Goal: Task Accomplishment & Management: Complete application form

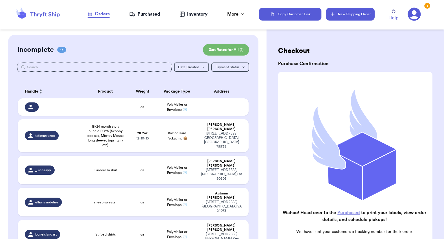
click at [351, 18] on button "New Shipping Order" at bounding box center [350, 14] width 49 height 13
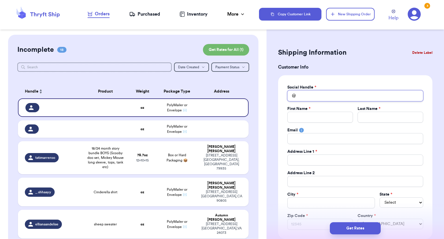
click at [308, 98] on input "Total Amount Paid" at bounding box center [356, 95] width 136 height 11
type input "l"
type input "le"
type input "[PERSON_NAME]"
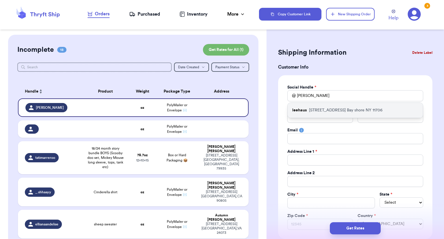
click at [307, 113] on div "[GEOGRAPHIC_DATA][STREET_ADDRESS]" at bounding box center [355, 110] width 135 height 15
type input "leehaus"
type input "[PERSON_NAME]"
type input "Parnofiello"
type input "[EMAIL_ADDRESS][DOMAIN_NAME]"
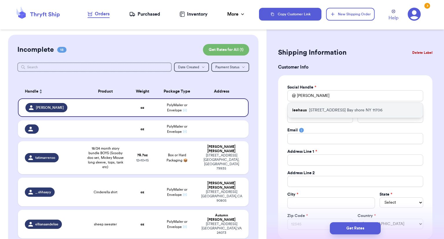
type input "[STREET_ADDRESS]"
type input "Bay shore"
select select "NY"
type input "11706"
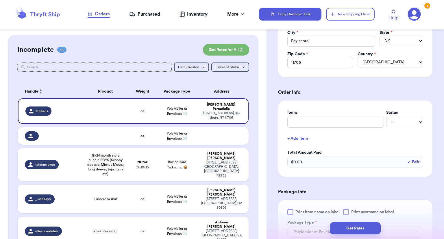
scroll to position [171, 0]
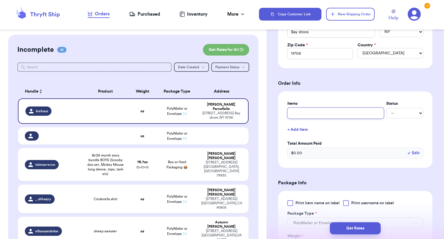
click at [338, 115] on input "text" at bounding box center [336, 113] width 97 height 11
type input "bundle"
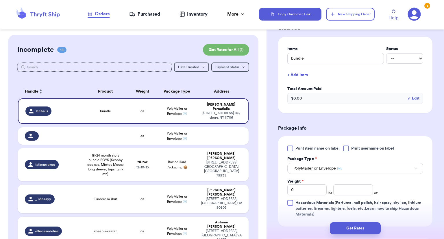
click at [297, 151] on div "Print item name on label Print username on label Package Type * PolyMailer or E…" at bounding box center [356, 182] width 136 height 72
click at [294, 150] on div "Print item name on label Print username on label Package Type * PolyMailer or E…" at bounding box center [356, 182] width 136 height 72
click at [288, 147] on div at bounding box center [291, 149] width 6 height 6
click at [0, 0] on input "Print item name on label" at bounding box center [0, 0] width 0 height 0
click at [305, 190] on input "0" at bounding box center [308, 189] width 40 height 11
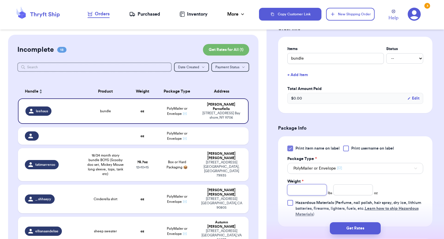
type input "1"
type input "13"
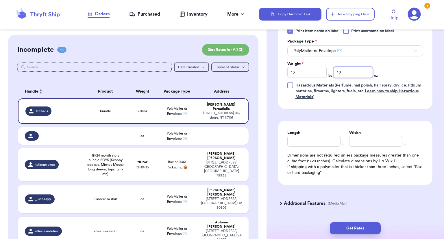
scroll to position [350, 0]
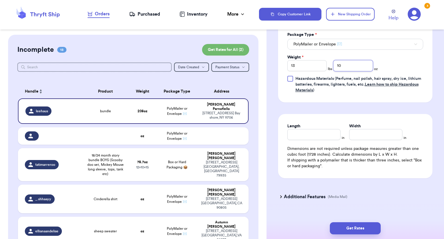
type input "10"
click at [316, 63] on input "13" at bounding box center [308, 65] width 40 height 11
type input "1"
click at [342, 63] on input "10" at bounding box center [354, 65] width 40 height 11
type input "11.1"
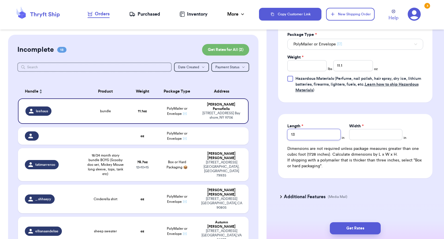
type input "13"
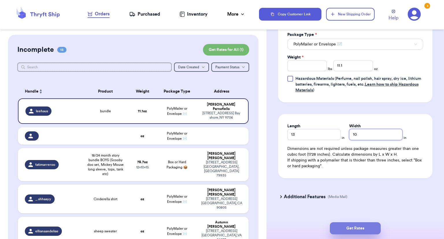
type input "10"
click at [359, 226] on button "Get Rates" at bounding box center [355, 228] width 51 height 12
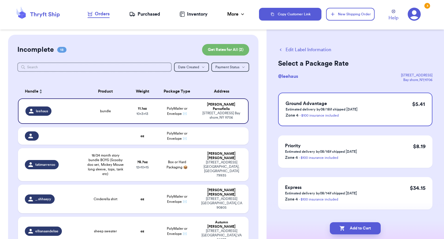
click at [359, 226] on button "Add to Cart" at bounding box center [355, 228] width 51 height 12
checkbox input "true"
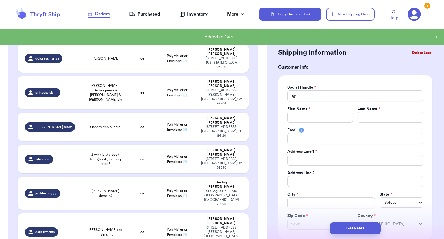
scroll to position [378, 0]
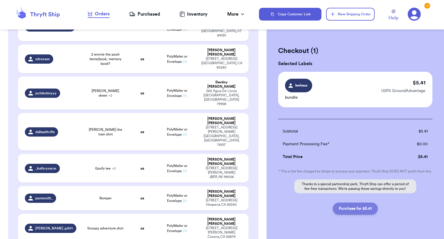
click at [365, 214] on button "Purchase for $5.41" at bounding box center [355, 209] width 45 height 12
checkbox input "false"
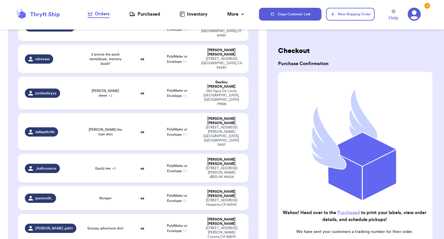
checkbox input "true"
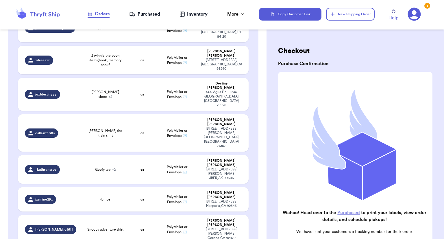
click at [148, 16] on div "Purchased" at bounding box center [144, 14] width 31 height 7
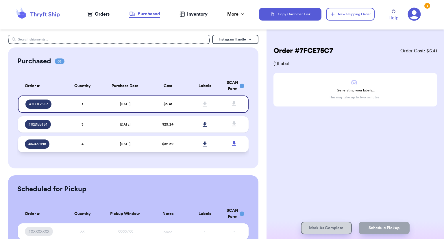
click at [210, 144] on td at bounding box center [204, 144] width 37 height 16
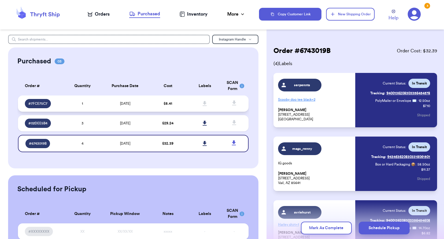
click at [186, 104] on td at bounding box center [204, 103] width 37 height 16
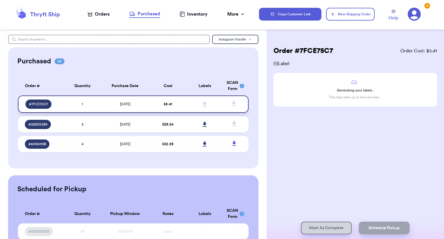
click at [203, 106] on icon at bounding box center [205, 104] width 4 height 5
click at [190, 119] on td at bounding box center [204, 124] width 37 height 16
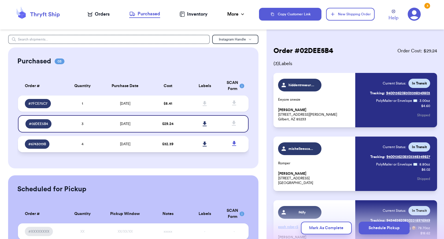
click at [191, 143] on td at bounding box center [204, 144] width 37 height 16
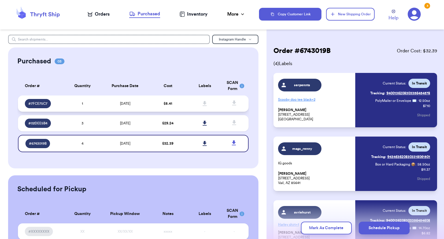
click at [203, 104] on icon at bounding box center [205, 103] width 4 height 5
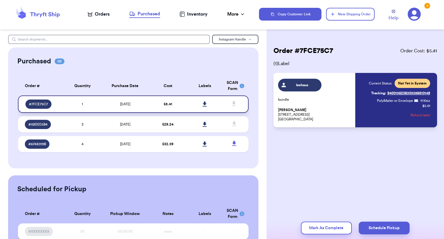
click at [203, 102] on icon at bounding box center [205, 104] width 4 height 5
